Goal: Navigation & Orientation: Find specific page/section

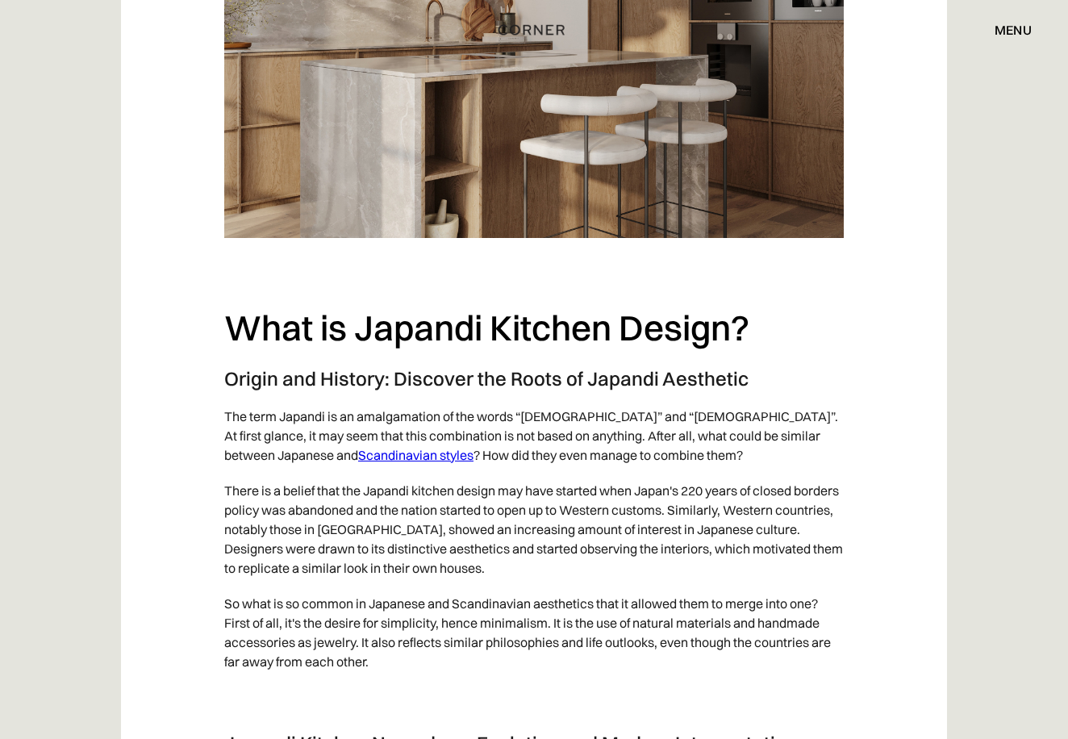
scroll to position [912, 0]
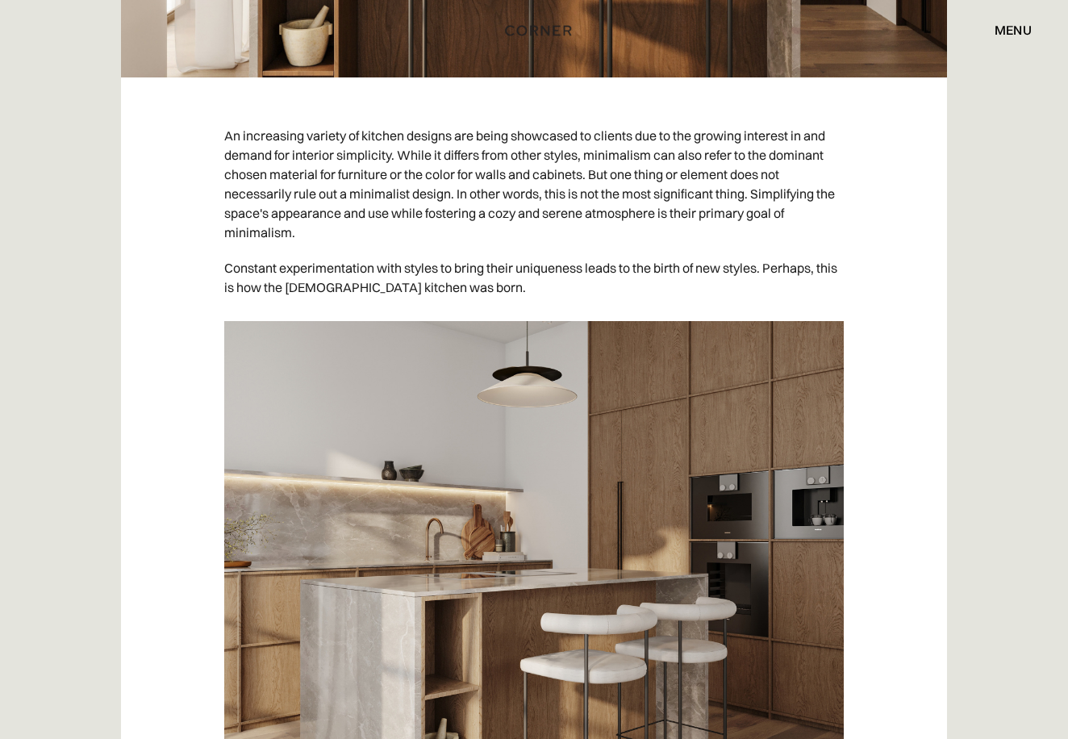
click at [555, 31] on img "home" at bounding box center [538, 30] width 66 height 21
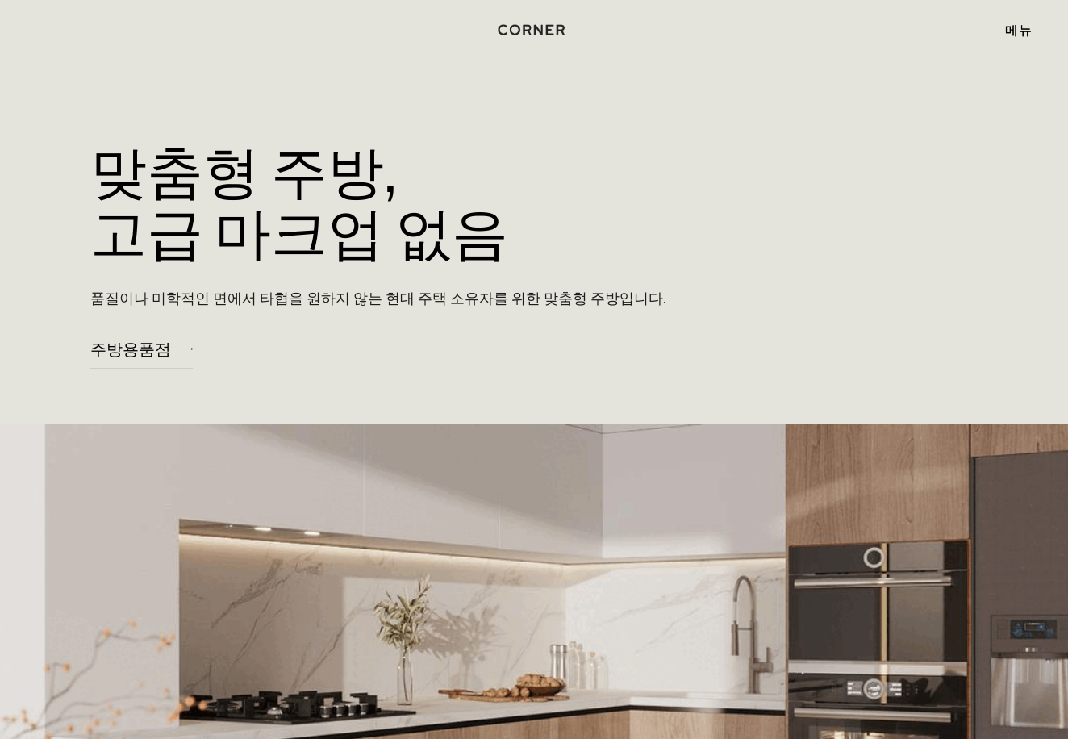
click at [1028, 27] on font "메뉴" at bounding box center [1019, 30] width 27 height 16
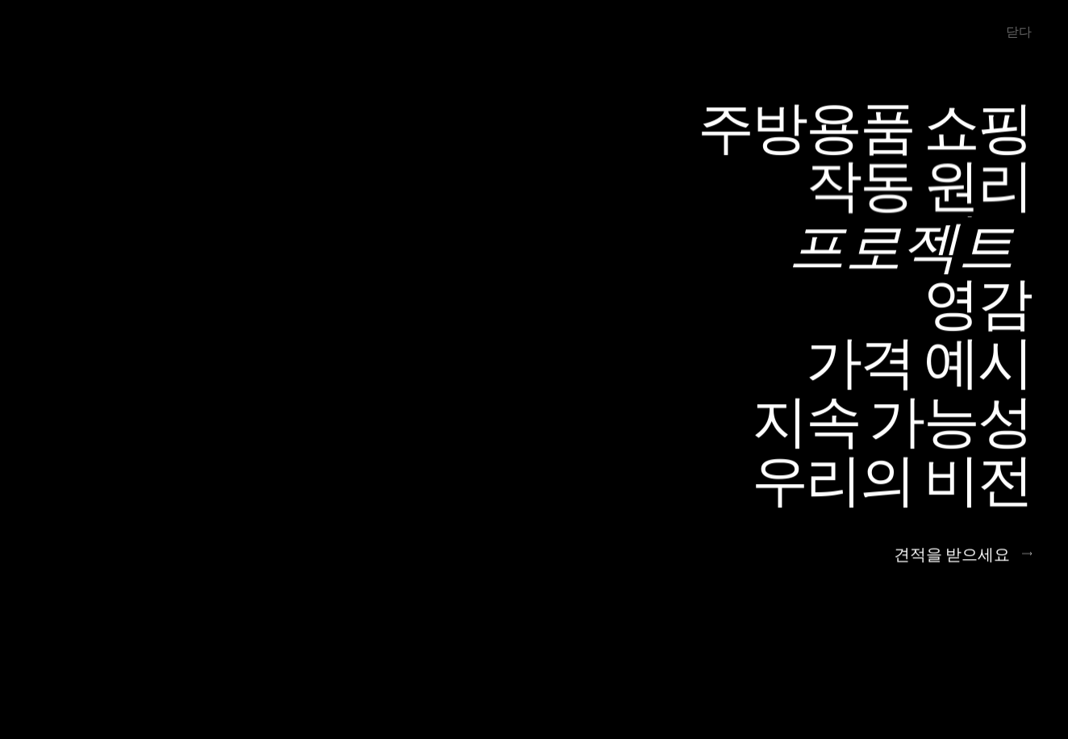
click at [1004, 249] on font "프로젝트" at bounding box center [902, 244] width 226 height 79
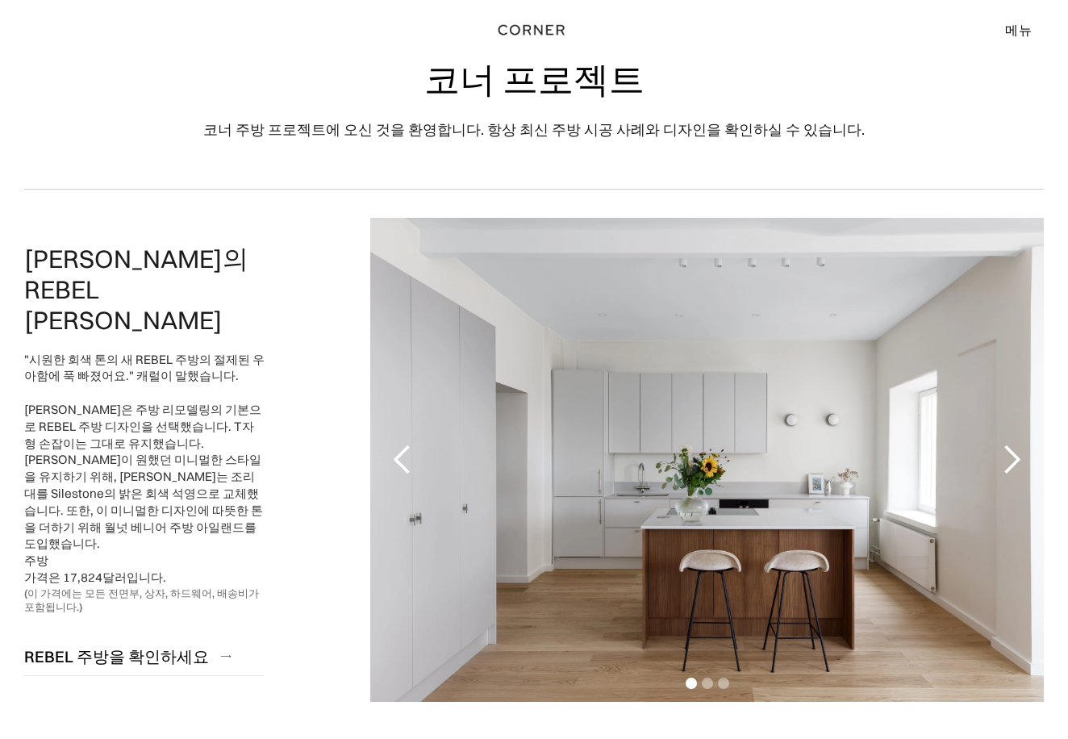
scroll to position [193, 0]
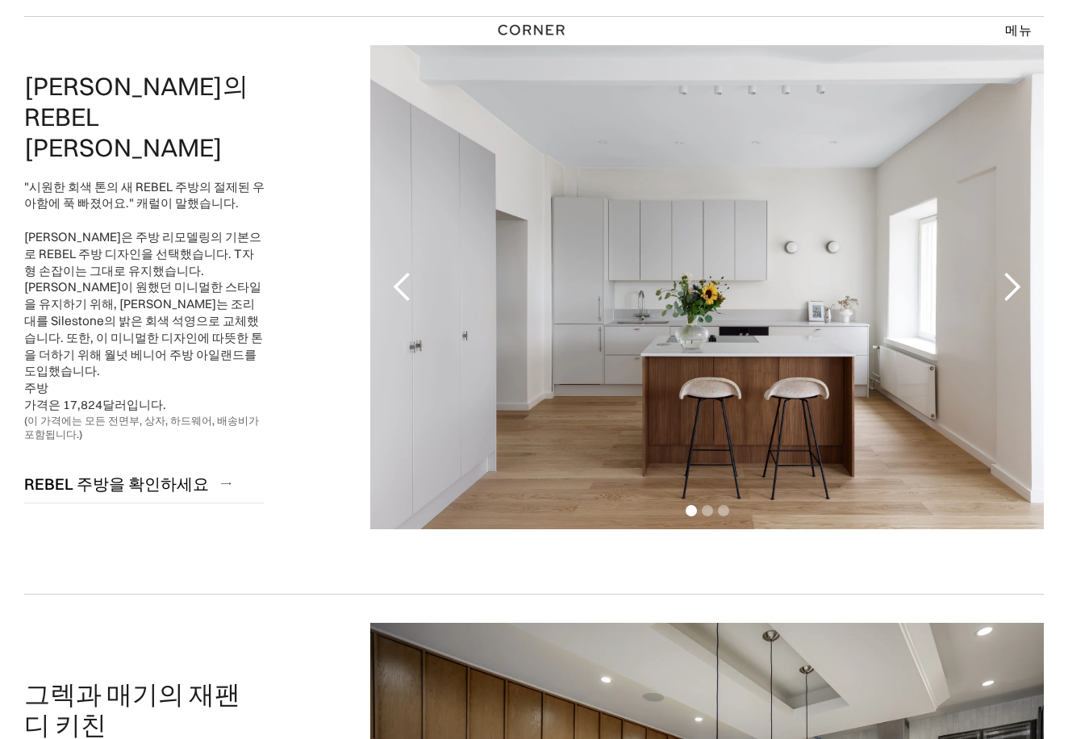
click at [1011, 283] on div "다음 슬라이드" at bounding box center [1012, 287] width 32 height 32
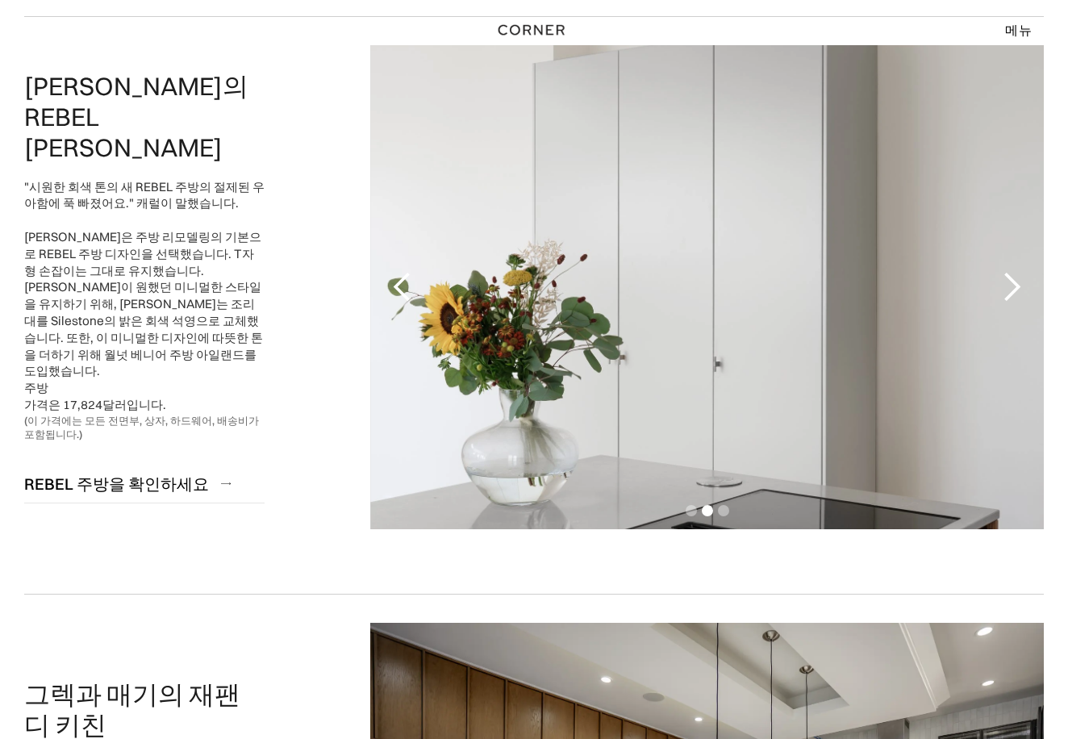
click at [1011, 283] on div "다음 슬라이드" at bounding box center [1012, 287] width 32 height 32
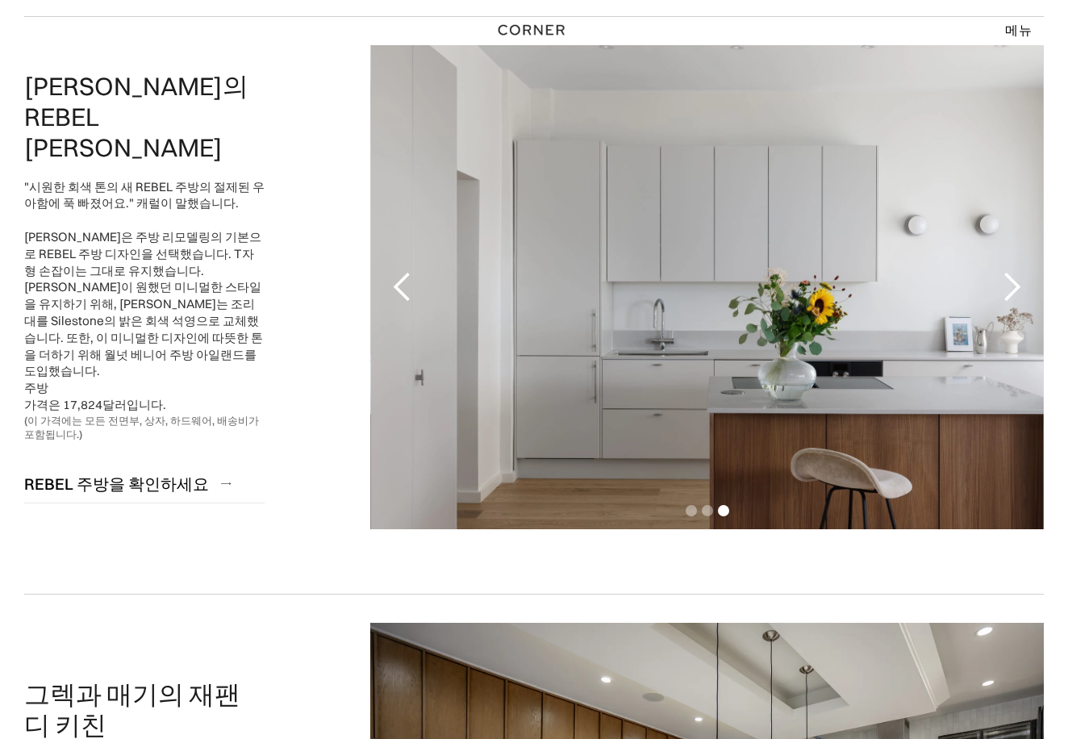
scroll to position [701, 0]
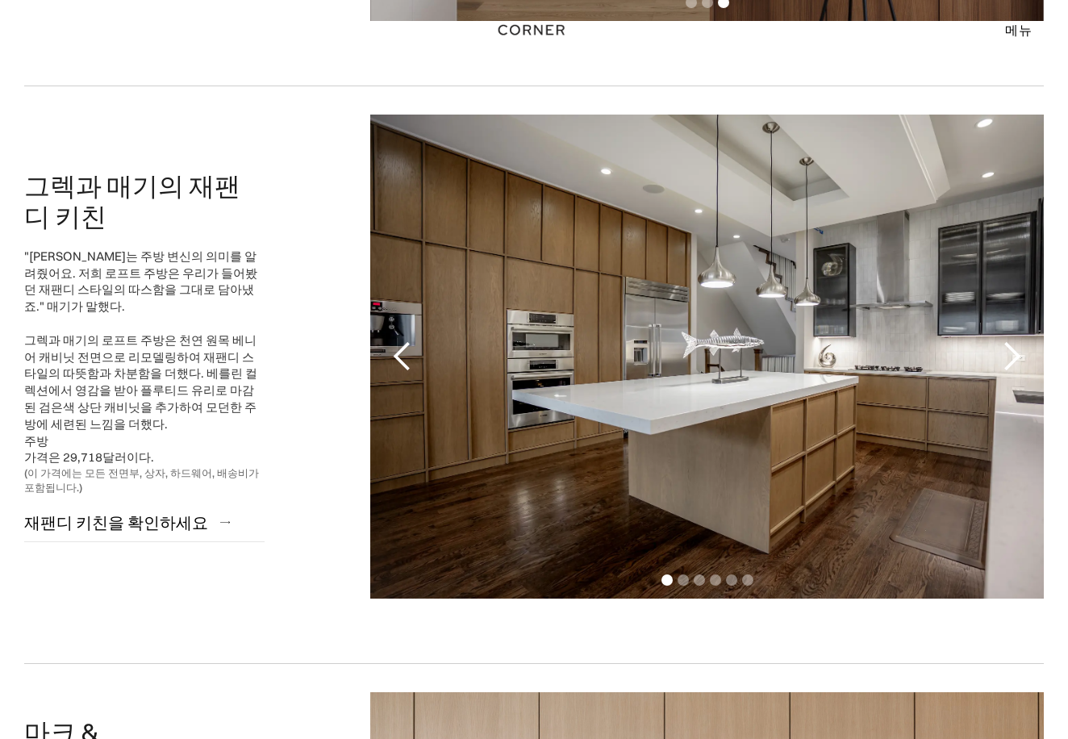
click at [1014, 355] on div "다음 슬라이드" at bounding box center [1012, 357] width 32 height 32
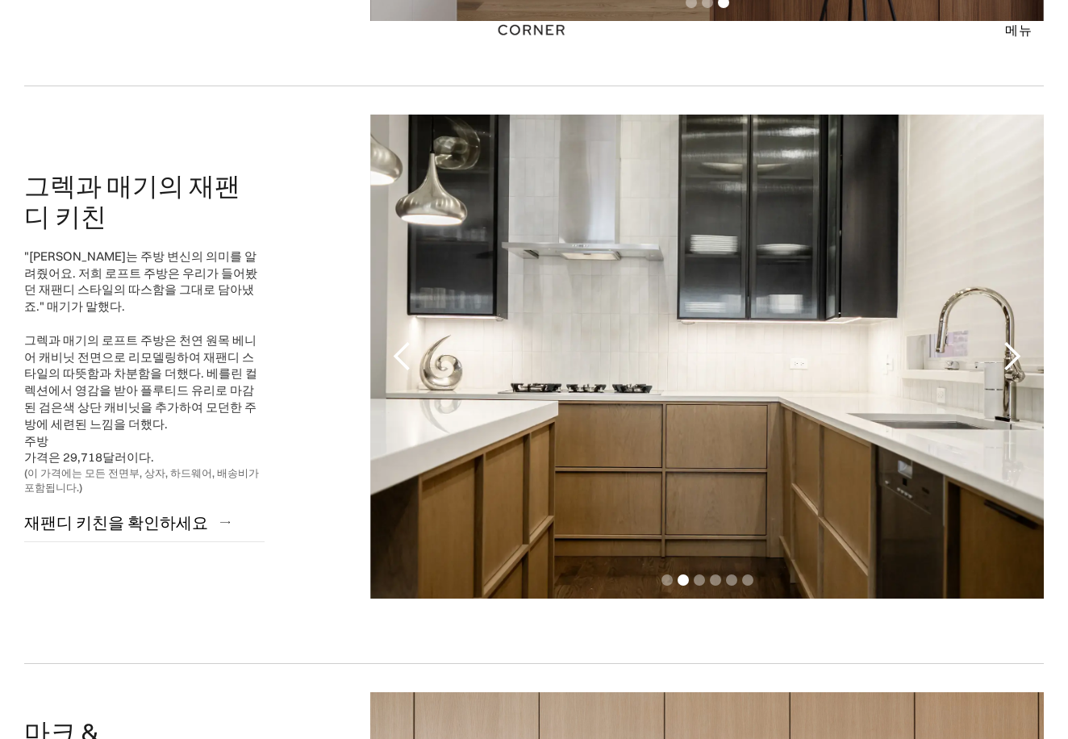
click at [1014, 355] on div "다음 슬라이드" at bounding box center [1012, 357] width 32 height 32
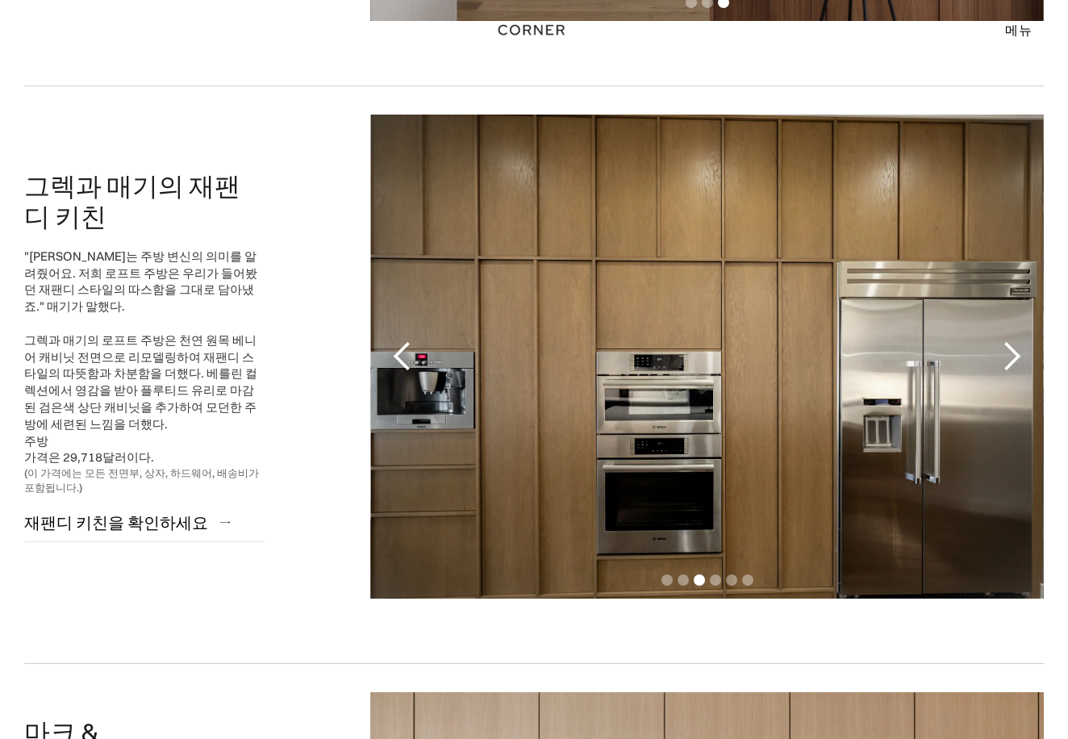
click at [1014, 355] on div "다음 슬라이드" at bounding box center [1012, 357] width 32 height 32
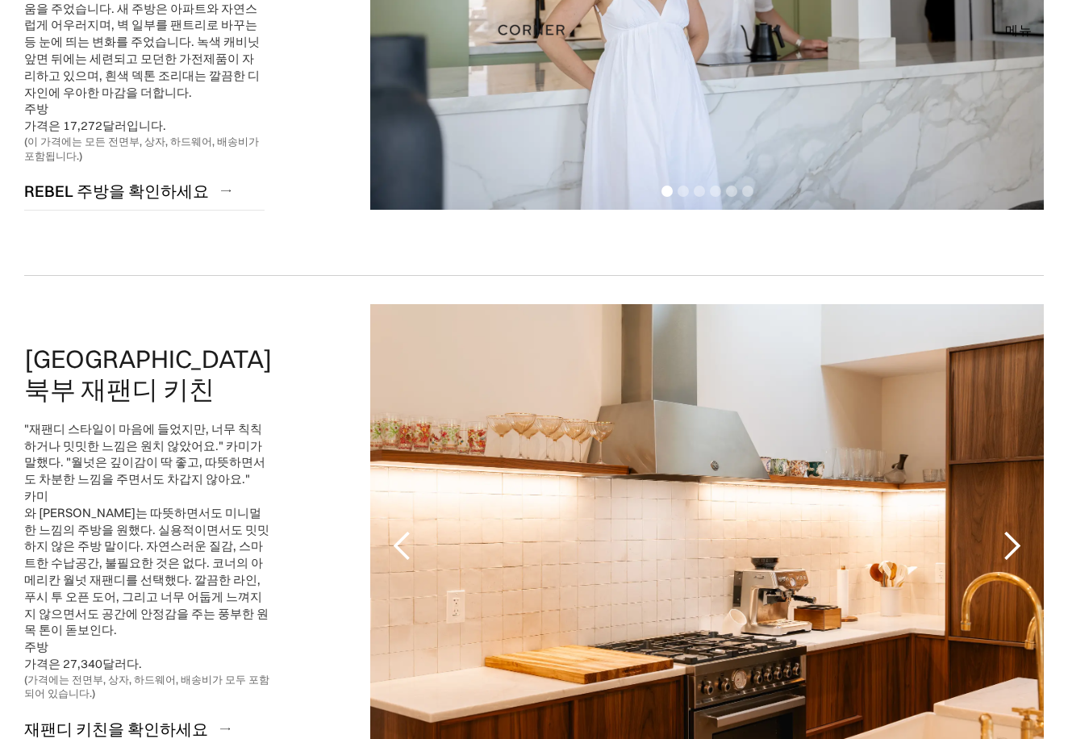
scroll to position [3599, 0]
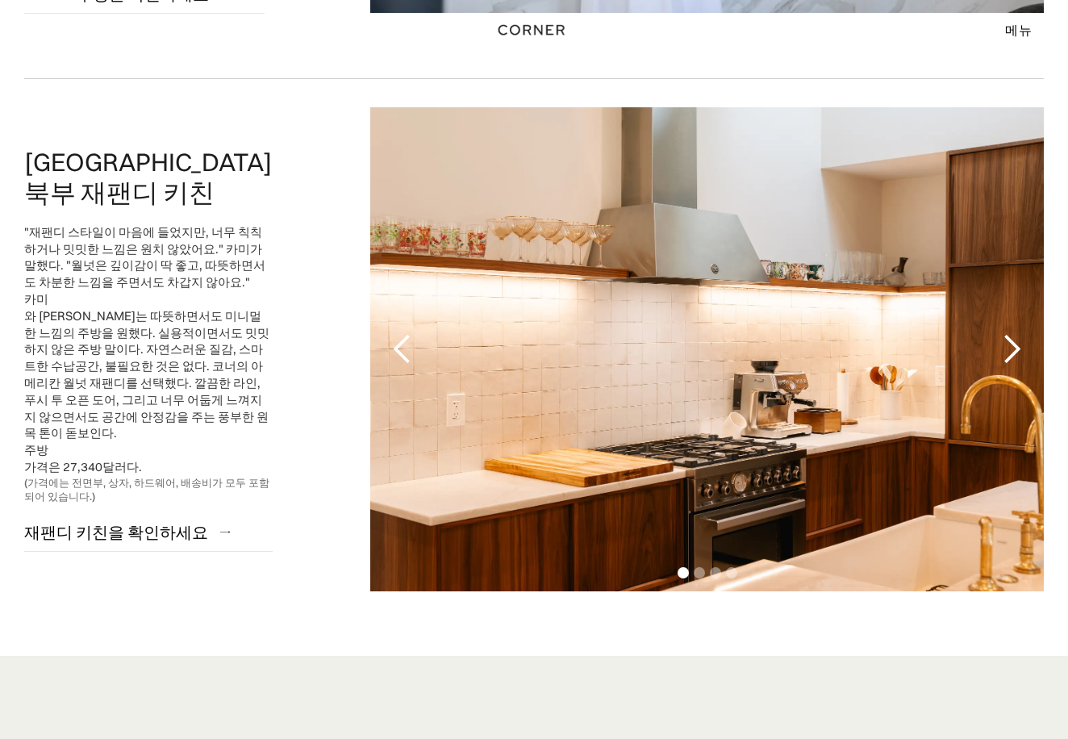
click at [1018, 355] on div "다음 슬라이드" at bounding box center [1012, 349] width 32 height 32
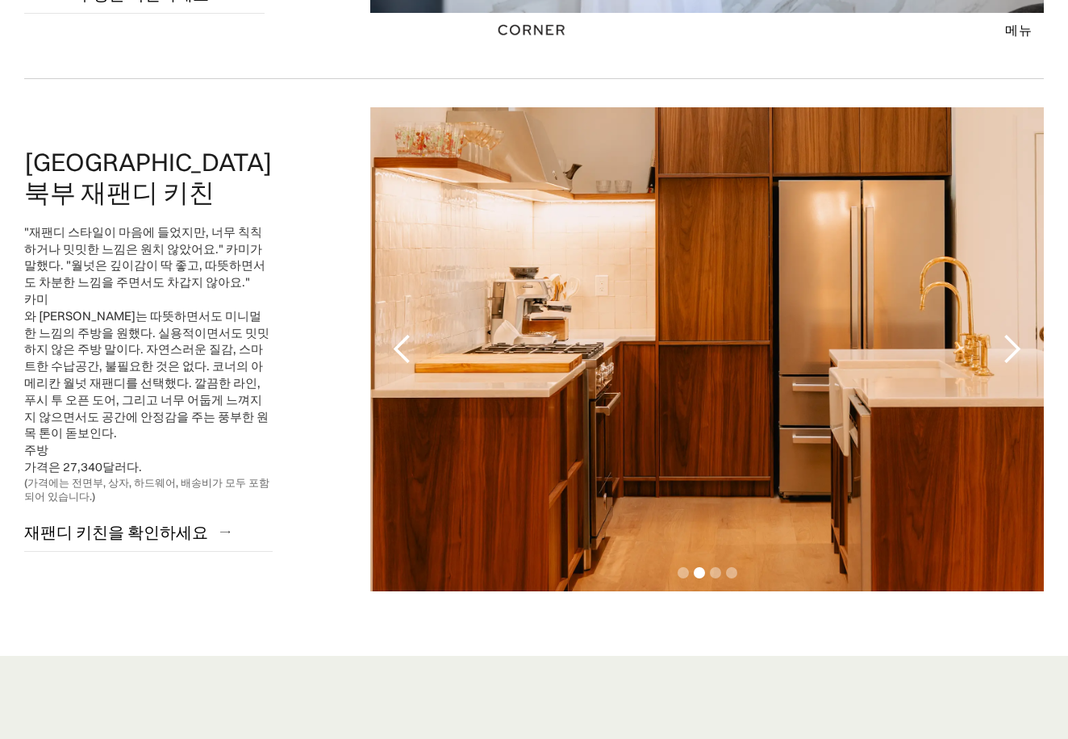
click at [1018, 355] on div "다음 슬라이드" at bounding box center [1012, 349] width 32 height 32
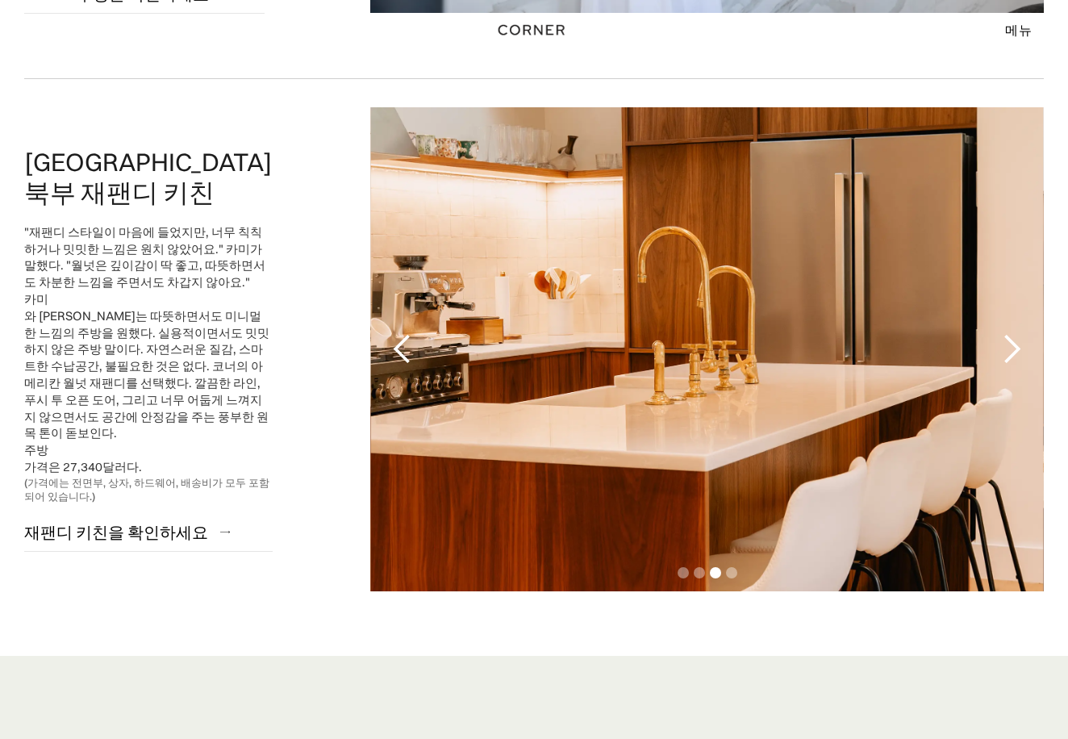
click at [1018, 355] on div "다음 슬라이드" at bounding box center [1012, 349] width 32 height 32
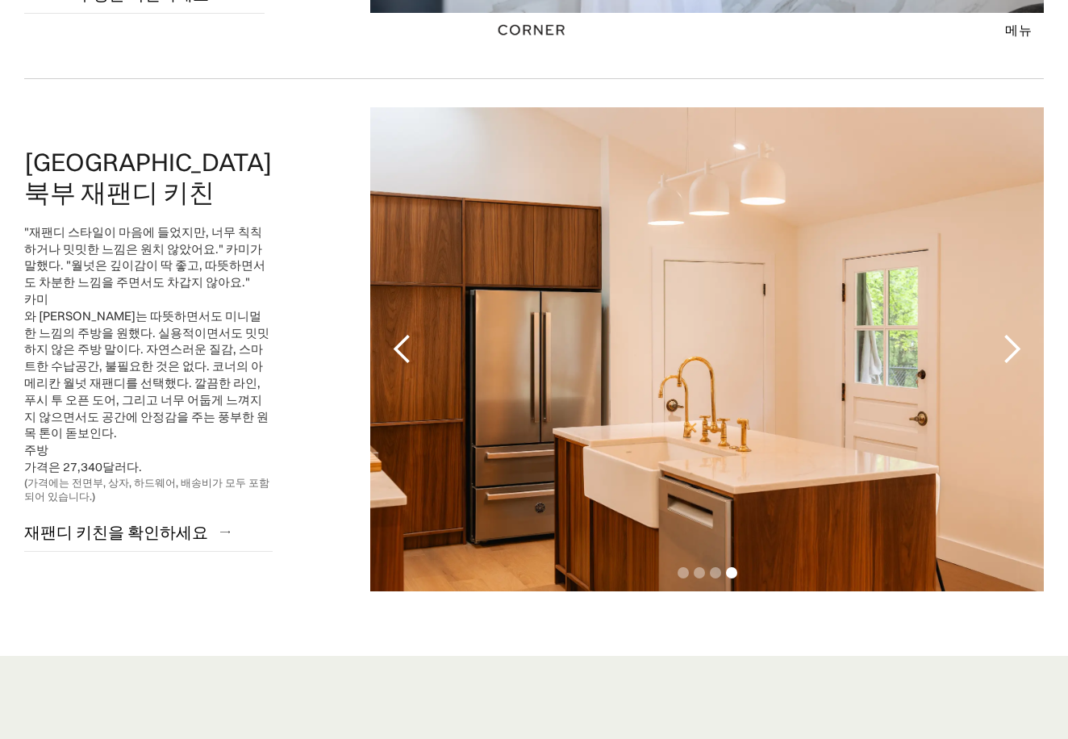
click at [1018, 355] on div "다음 슬라이드" at bounding box center [1012, 349] width 32 height 32
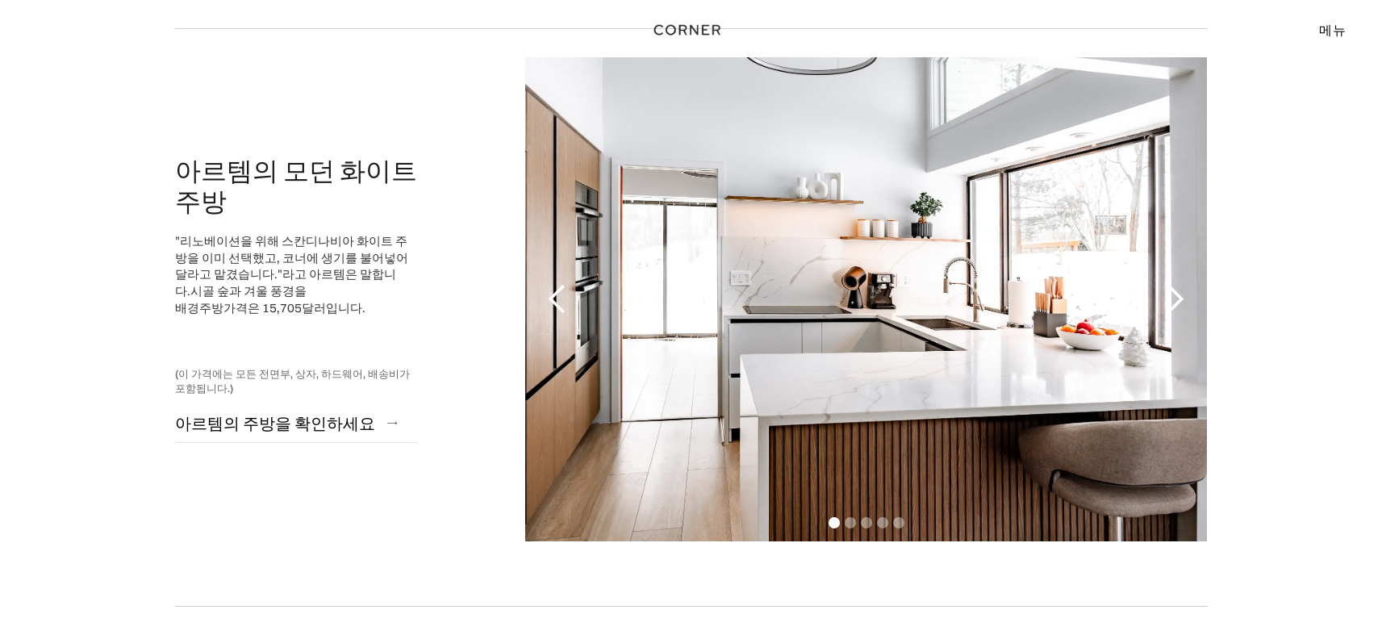
scroll to position [587, 0]
